Goal: Information Seeking & Learning: Learn about a topic

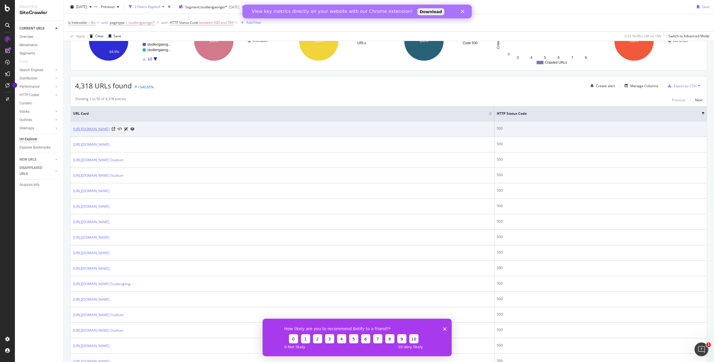
scroll to position [168, 0]
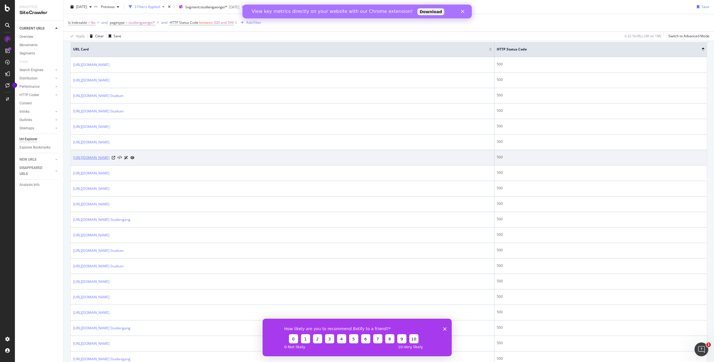
click at [110, 157] on link "https://studiengaenge.zeit.de/ranking/?lines=606393&abschlussart=4&hochschultyp…" at bounding box center [91, 158] width 36 height 6
click at [115, 157] on icon at bounding box center [113, 157] width 3 height 3
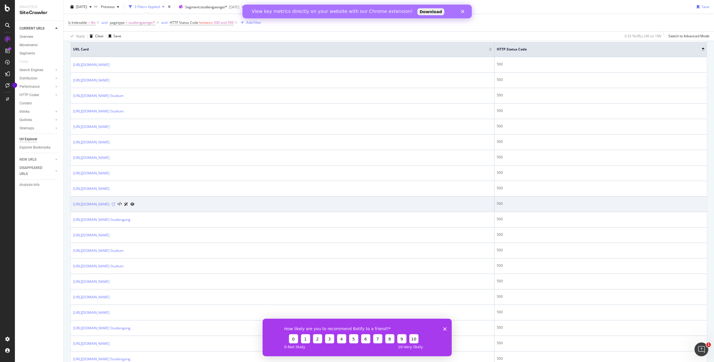
click at [115, 204] on icon at bounding box center [113, 203] width 3 height 3
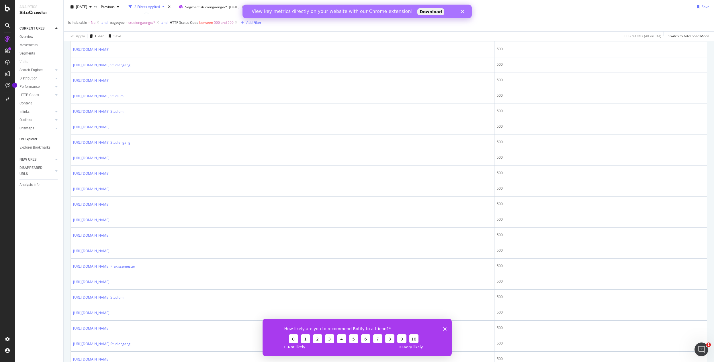
scroll to position [503, 0]
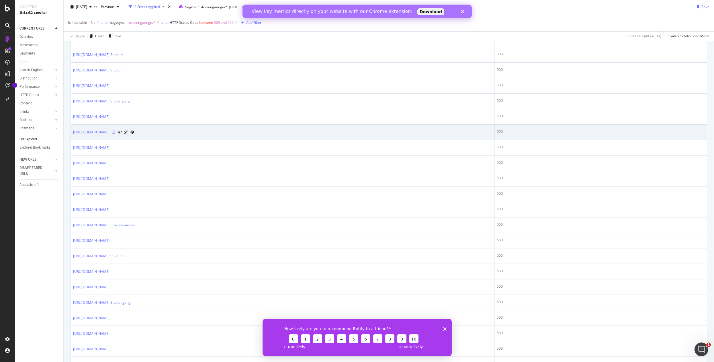
click at [115, 131] on icon at bounding box center [113, 131] width 3 height 3
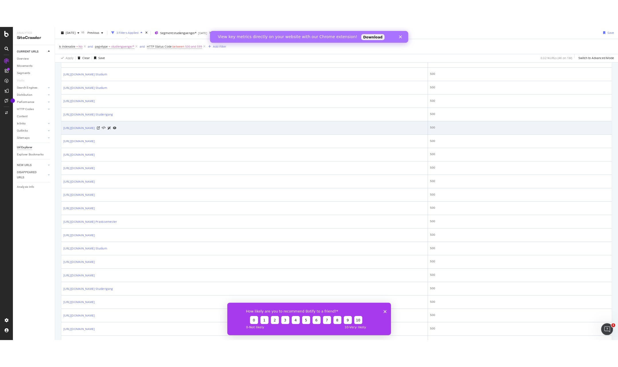
scroll to position [671, 0]
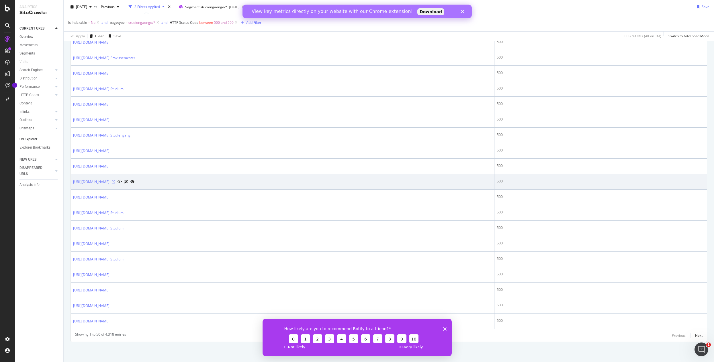
click at [115, 181] on icon at bounding box center [113, 181] width 3 height 3
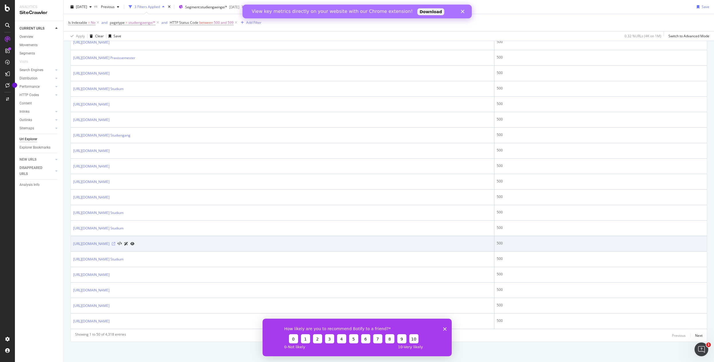
click at [115, 243] on icon at bounding box center [113, 243] width 3 height 3
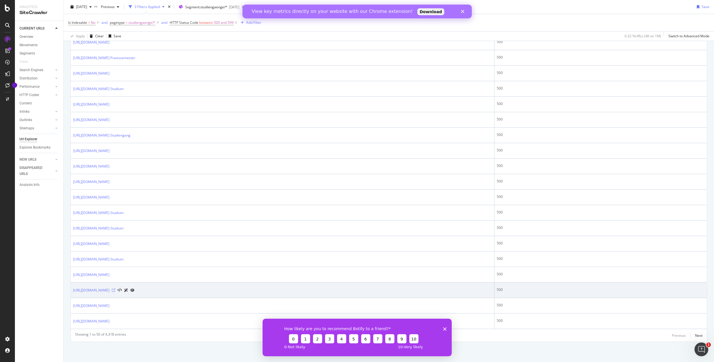
click at [115, 291] on icon at bounding box center [113, 290] width 3 height 3
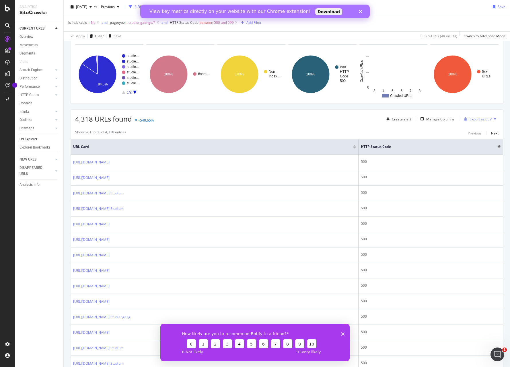
scroll to position [0, 0]
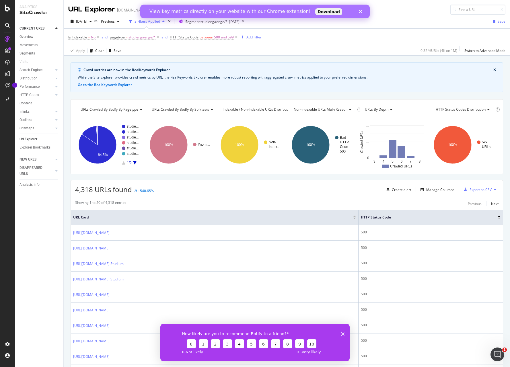
click at [359, 13] on polygon "Close" at bounding box center [360, 11] width 3 height 3
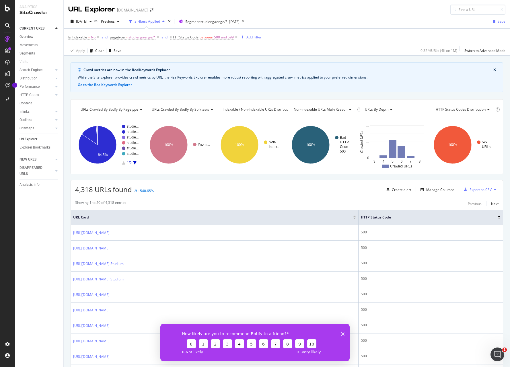
click at [248, 38] on div "Add Filter" at bounding box center [253, 37] width 15 height 5
